Goal: Task Accomplishment & Management: Manage account settings

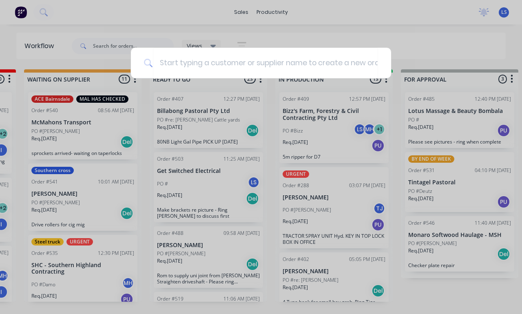
scroll to position [12, 0]
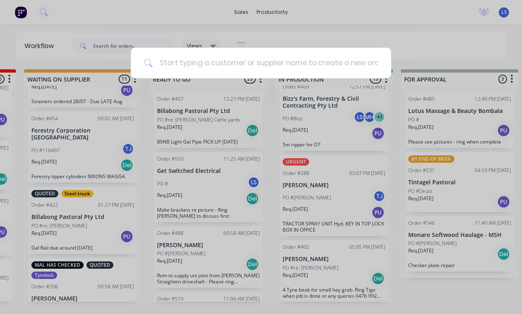
click at [461, 274] on div at bounding box center [261, 157] width 522 height 314
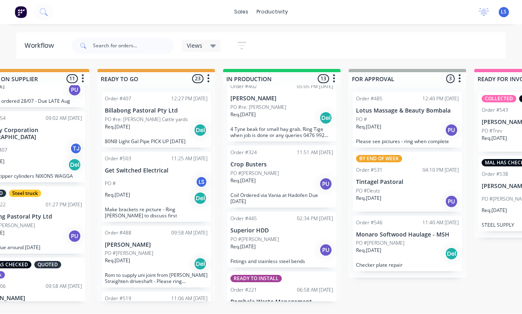
scroll to position [171, 0]
click at [296, 194] on p "Coil Ordered via Vania at Hadofen Due [DATE]" at bounding box center [281, 200] width 103 height 12
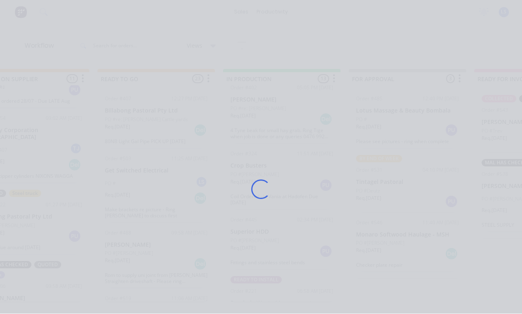
scroll to position [14, 297]
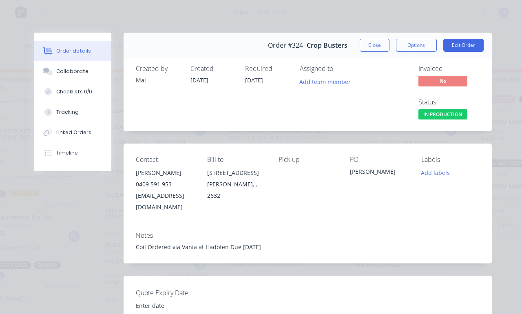
click at [80, 109] on button "Tracking" at bounding box center [73, 112] width 78 height 20
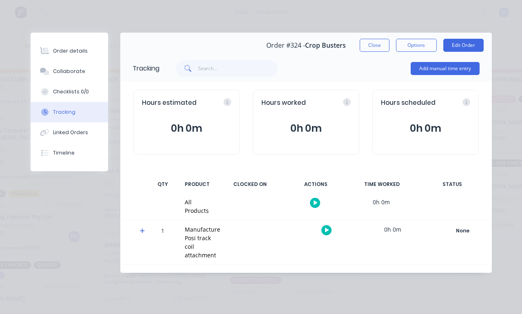
click at [461, 66] on button "Add manual time entry" at bounding box center [445, 68] width 69 height 13
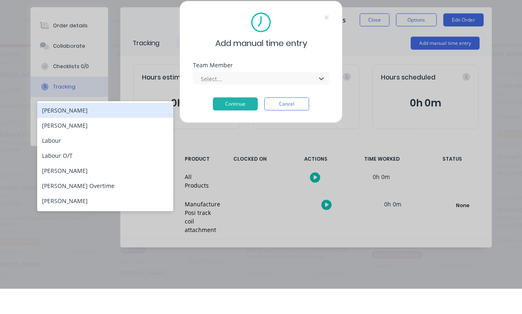
scroll to position [13, 129]
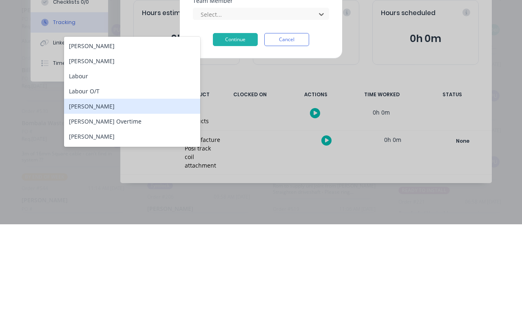
click at [146, 188] on div "[PERSON_NAME]" at bounding box center [132, 195] width 136 height 15
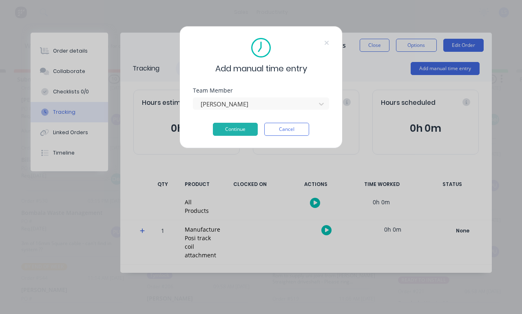
click at [233, 127] on button "Continue" at bounding box center [235, 129] width 45 height 13
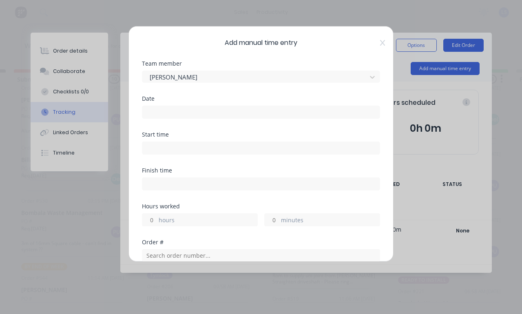
click at [306, 103] on div "Date" at bounding box center [261, 107] width 238 height 23
click at [349, 108] on input at bounding box center [260, 112] width 237 height 12
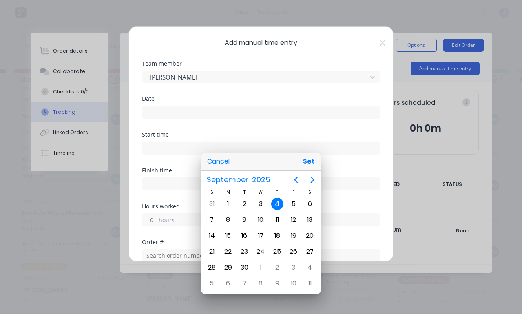
click at [308, 164] on button "Set" at bounding box center [309, 161] width 18 height 15
type input "[DATE]"
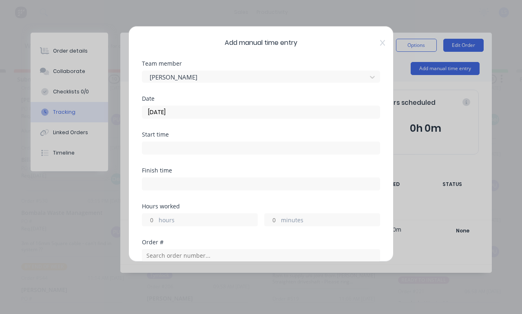
click at [308, 149] on input at bounding box center [260, 148] width 237 height 12
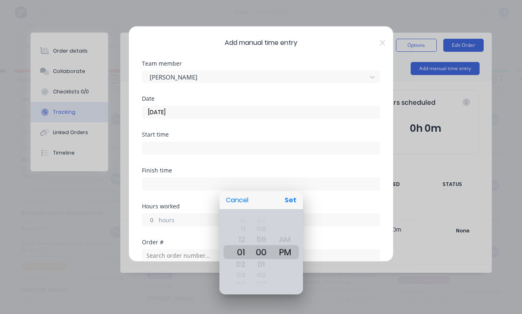
click at [295, 204] on button "Set" at bounding box center [290, 200] width 18 height 15
type input "01:00 PM"
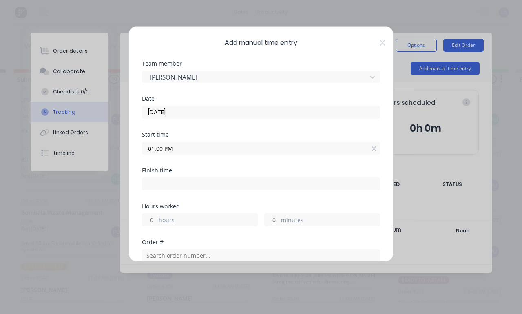
click at [308, 179] on input at bounding box center [260, 184] width 237 height 12
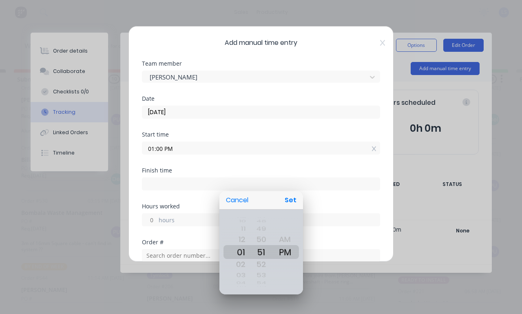
click at [239, 196] on button "Cancel" at bounding box center [237, 200] width 29 height 15
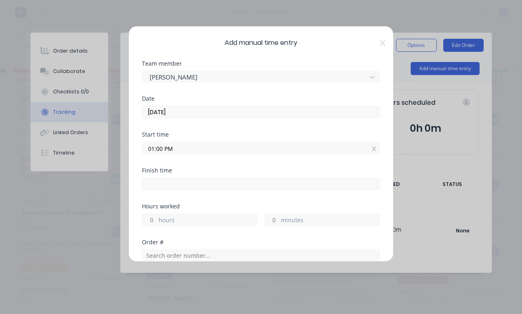
click at [212, 221] on label "hours" at bounding box center [208, 221] width 99 height 10
click at [157, 221] on input "hours" at bounding box center [149, 220] width 14 height 12
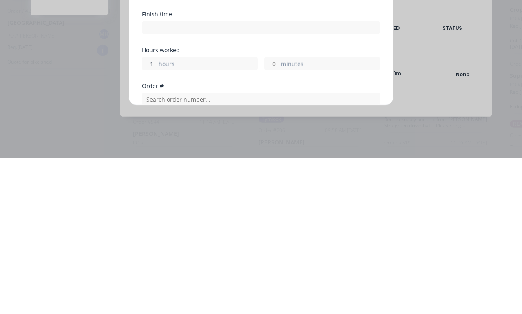
type input "1"
click at [299, 216] on label "minutes" at bounding box center [330, 221] width 99 height 10
click at [279, 214] on input "minutes" at bounding box center [272, 220] width 14 height 12
type input "02:00 PM"
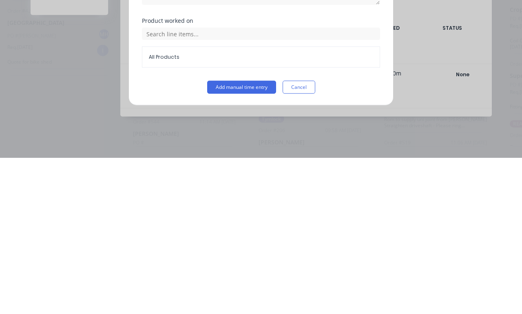
scroll to position [202, 0]
type input "7"
click at [251, 237] on button "Add manual time entry" at bounding box center [241, 243] width 69 height 13
type input "02:07 PM"
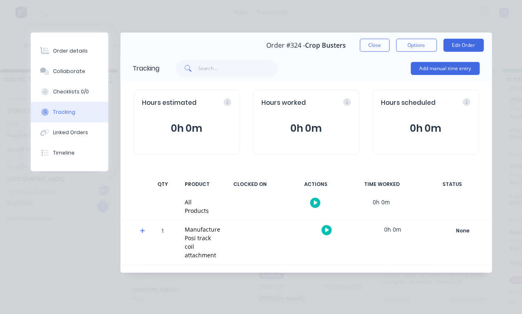
scroll to position [17, 18]
click at [380, 42] on button "Close" at bounding box center [375, 45] width 30 height 13
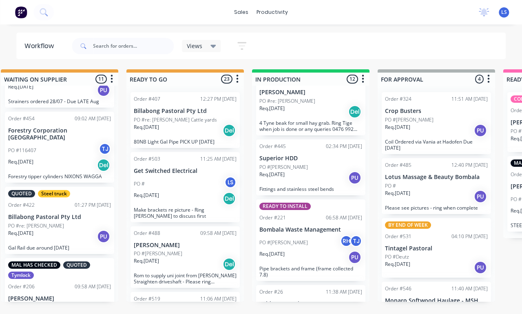
scroll to position [0, 268]
click at [207, 217] on p "Make brackets re picture - Ring [PERSON_NAME] to discuss first" at bounding box center [185, 213] width 103 height 12
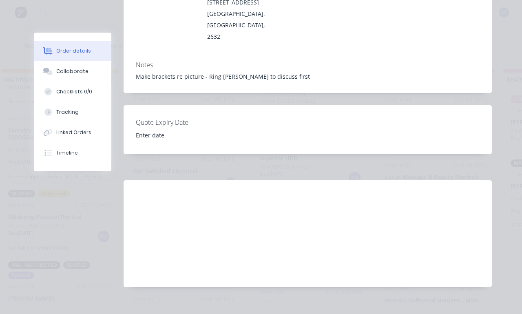
scroll to position [0, 0]
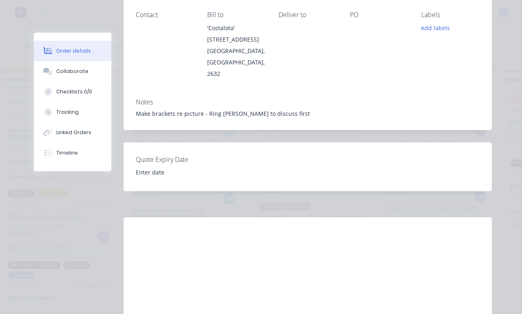
click at [75, 67] on button "Collaborate" at bounding box center [73, 71] width 78 height 20
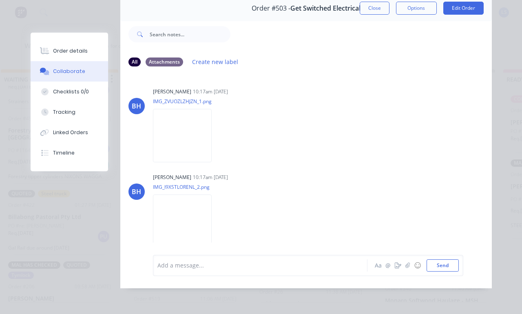
scroll to position [60, 0]
click at [185, 143] on img at bounding box center [182, 135] width 59 height 53
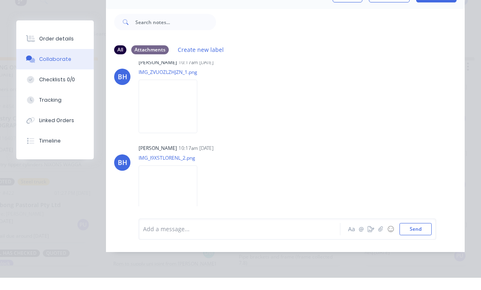
scroll to position [17, 0]
click at [172, 219] on img at bounding box center [168, 204] width 59 height 53
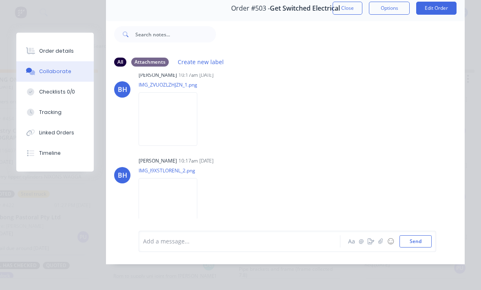
scroll to position [37, 0]
click at [350, 9] on button "Close" at bounding box center [348, 8] width 30 height 13
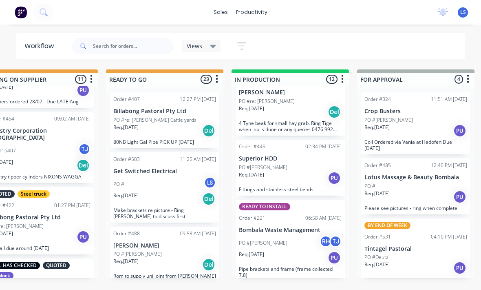
scroll to position [0, 0]
click at [192, 217] on p "Make brackets re picture - Ring [PERSON_NAME] to discuss first" at bounding box center [164, 213] width 103 height 12
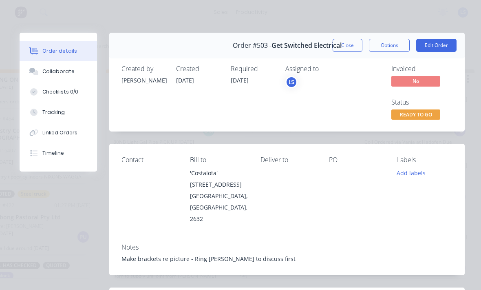
click at [146, 169] on div "Contact" at bounding box center [149, 190] width 55 height 68
click at [438, 44] on button "Edit Order" at bounding box center [436, 45] width 40 height 13
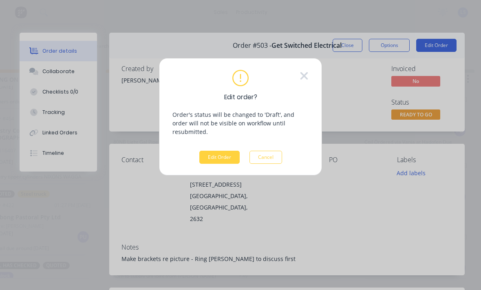
click at [226, 155] on button "Edit Order" at bounding box center [219, 157] width 40 height 13
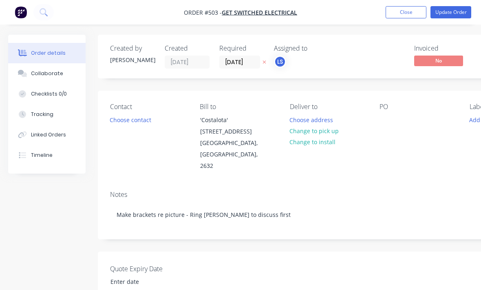
click at [135, 124] on button "Choose contact" at bounding box center [131, 119] width 50 height 11
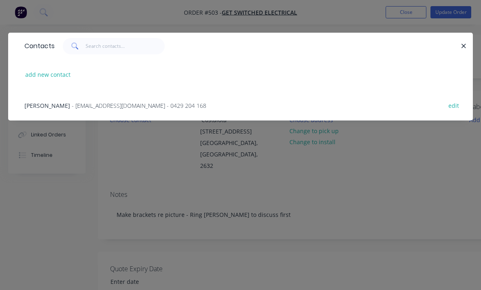
click at [460, 51] on div at bounding box center [460, 46] width 2 height 16
click at [465, 46] on icon "button" at bounding box center [463, 45] width 5 height 7
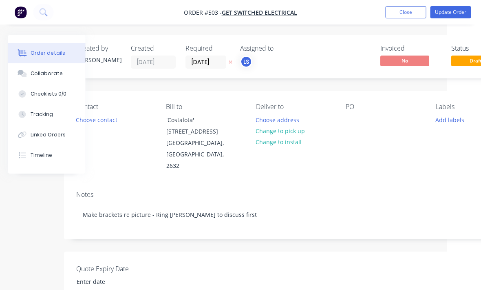
scroll to position [0, 39]
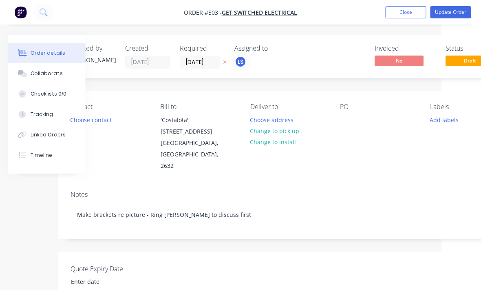
click at [352, 167] on div "Contact Choose contact [PERSON_NAME] to 'Costalota' [STREET_ADDRESS] Deliver to…" at bounding box center [289, 137] width 461 height 93
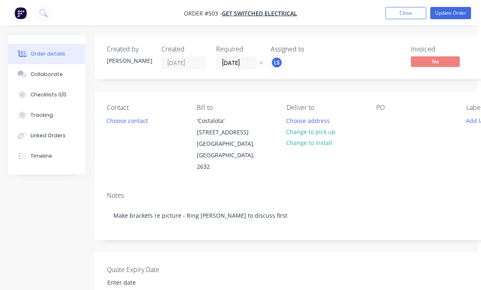
scroll to position [0, 3]
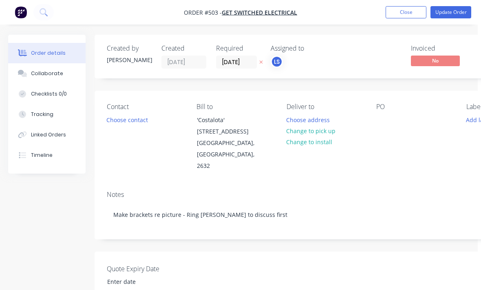
click at [405, 16] on button "Close" at bounding box center [406, 12] width 41 height 12
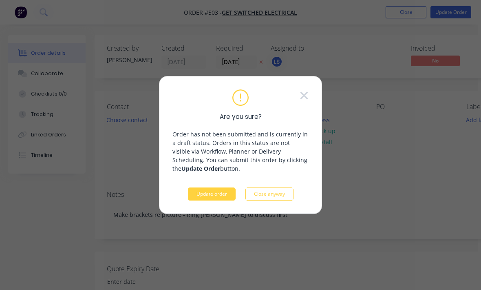
click at [221, 197] on button "Update order" at bounding box center [212, 193] width 48 height 13
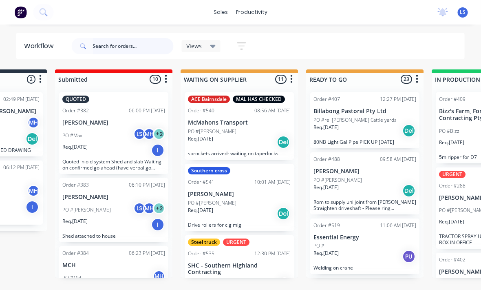
click at [108, 46] on input "text" at bounding box center [133, 46] width 81 height 16
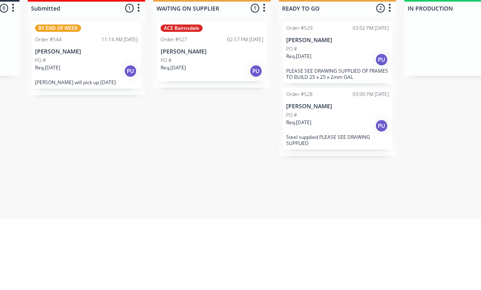
scroll to position [11, 116]
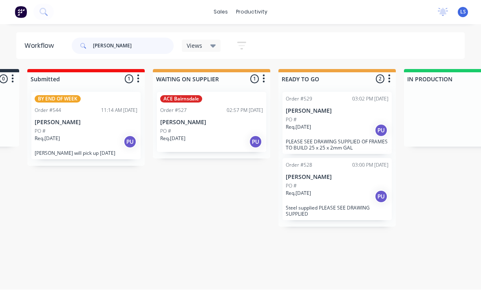
type input "[PERSON_NAME]"
click at [64, 104] on div "BY END OF WEEK Order #544 11:14 AM [DATE] [PERSON_NAME] PO # Req. [DATE] PU [PE…" at bounding box center [85, 125] width 109 height 67
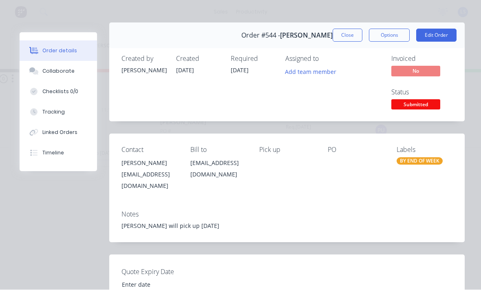
scroll to position [10, 0]
click at [443, 40] on button "Edit Order" at bounding box center [436, 35] width 40 height 13
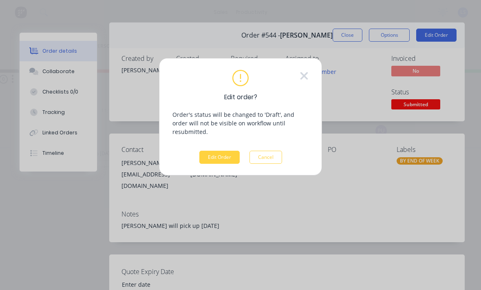
click at [229, 151] on button "Edit Order" at bounding box center [219, 157] width 40 height 13
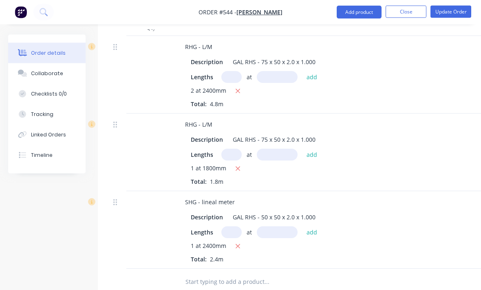
scroll to position [328, 0]
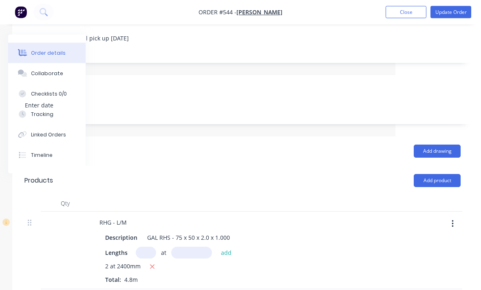
click at [445, 174] on button "Add product" at bounding box center [437, 180] width 47 height 13
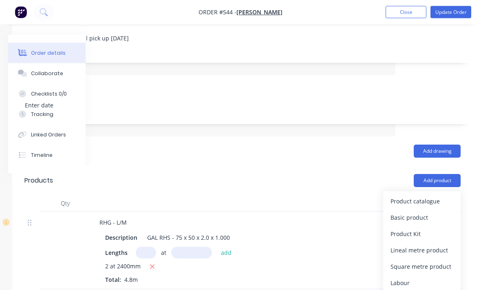
scroll to position [153, 86]
click at [429, 195] on div "Product catalogue" at bounding box center [422, 201] width 63 height 12
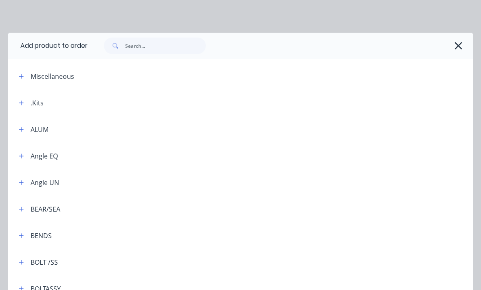
click at [120, 42] on span at bounding box center [114, 46] width 21 height 16
click at [178, 46] on input "text" at bounding box center [165, 46] width 81 height 16
type input "Cutting"
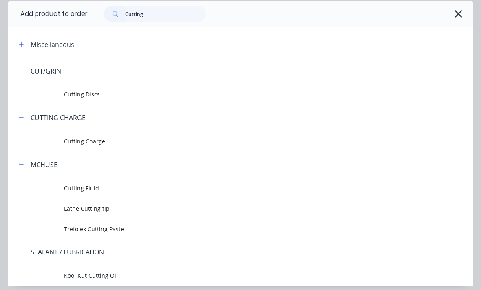
scroll to position [33, 0]
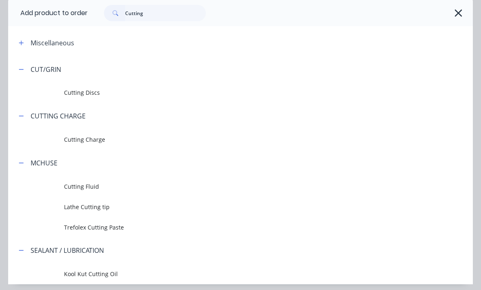
click at [78, 139] on span "Cutting Charge" at bounding box center [228, 139] width 328 height 9
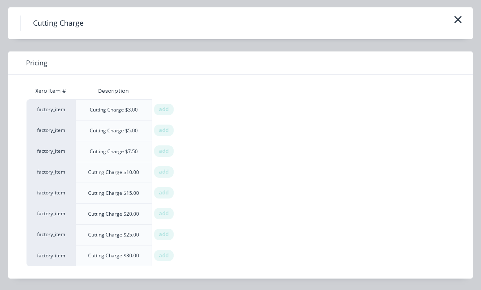
scroll to position [25, 0]
click at [168, 172] on span "add" at bounding box center [164, 172] width 10 height 8
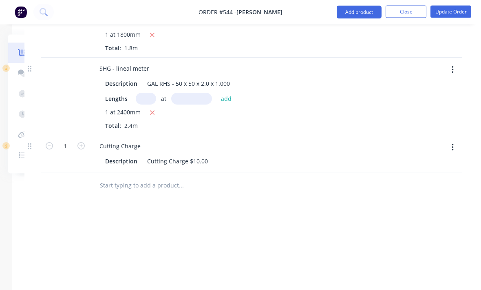
scroll to position [454, 86]
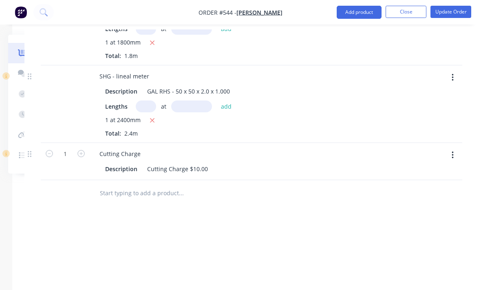
click at [458, 15] on button "Update Order" at bounding box center [451, 12] width 41 height 12
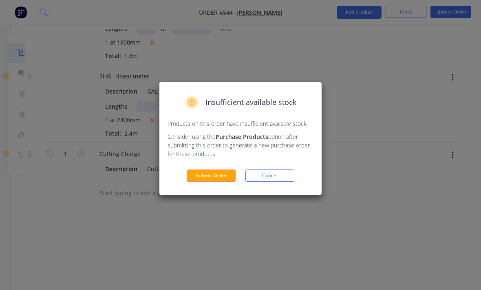
click at [223, 172] on button "Submit Order" at bounding box center [211, 175] width 49 height 12
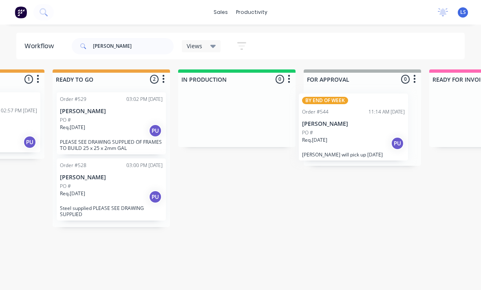
scroll to position [11, 345]
